Goal: Task Accomplishment & Management: Complete application form

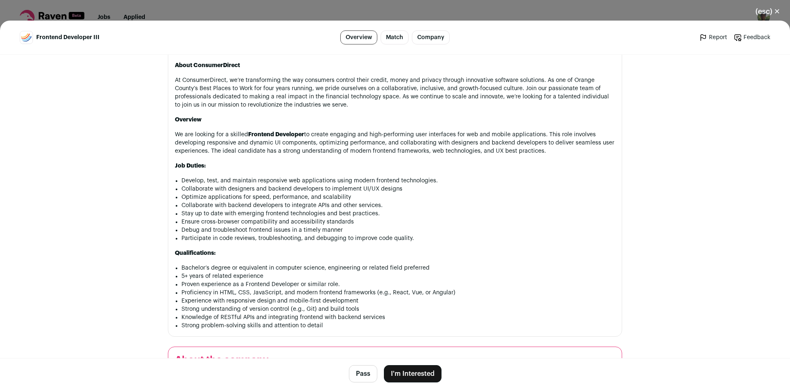
scroll to position [386, 0]
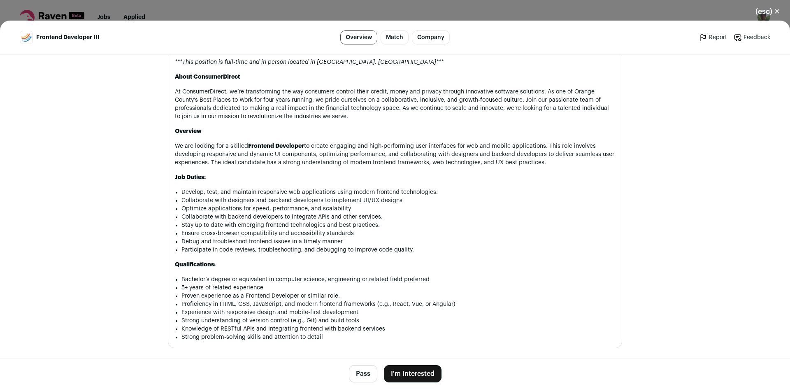
click at [406, 375] on button "I'm Interested" at bounding box center [413, 373] width 58 height 17
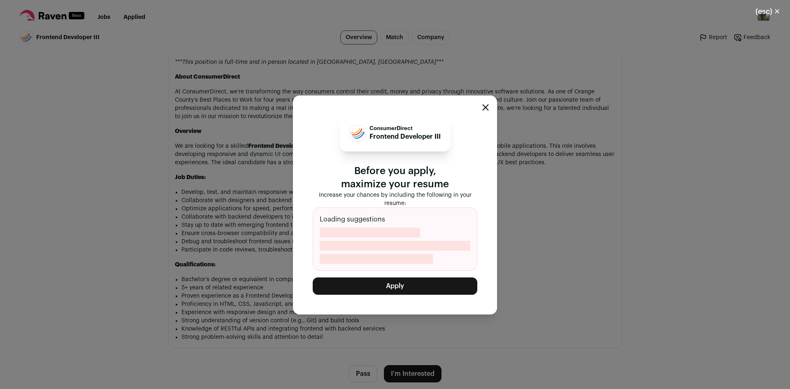
click at [404, 295] on div "ConsumerDirect Frontend Developer III Before you apply, maximize your resume In…" at bounding box center [395, 204] width 204 height 219
click at [415, 288] on button "Apply" at bounding box center [395, 285] width 165 height 17
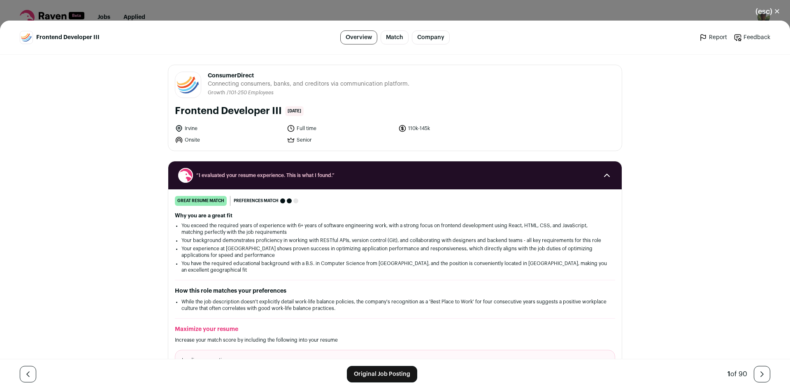
click at [625, 47] on header "Frontend Developer III Overview Match Company Report Feedback Report Feedback" at bounding box center [395, 38] width 790 height 34
drag, startPoint x: 771, startPoint y: 9, endPoint x: 643, endPoint y: 23, distance: 129.2
click at [771, 9] on button "(esc) ✕" at bounding box center [768, 11] width 44 height 18
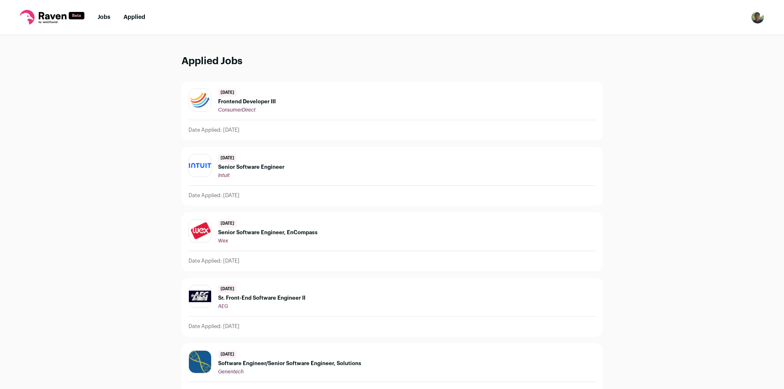
click at [132, 19] on link "Applied" at bounding box center [134, 17] width 22 height 6
click at [101, 16] on link "Jobs" at bounding box center [104, 17] width 13 height 6
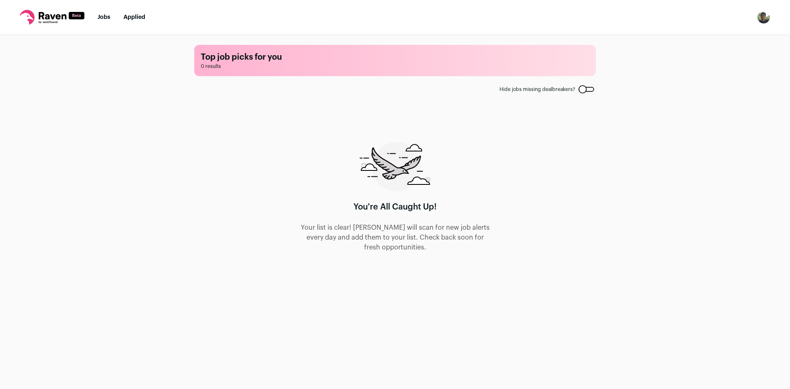
click at [142, 21] on li "Applied" at bounding box center [134, 17] width 22 height 8
click at [138, 16] on link "Applied" at bounding box center [134, 17] width 22 height 6
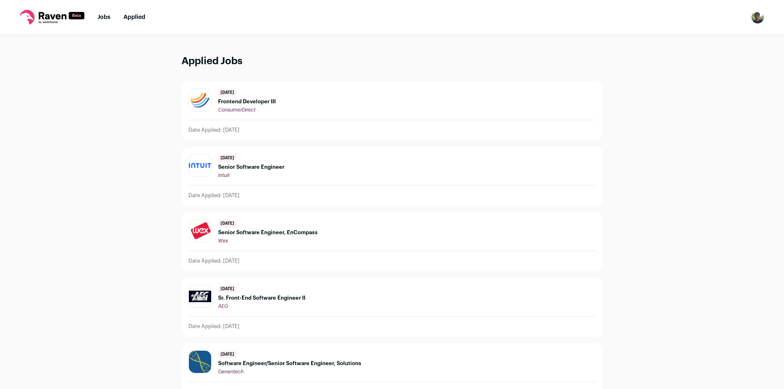
click at [108, 17] on link "Jobs" at bounding box center [104, 17] width 13 height 6
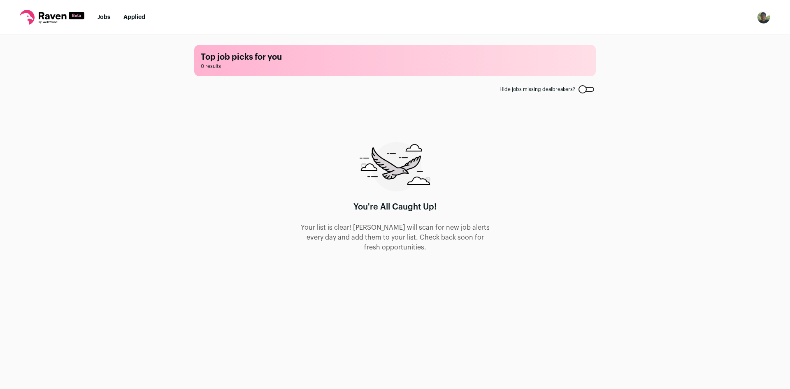
click at [133, 16] on link "Applied" at bounding box center [134, 17] width 22 height 6
